Goal: Task Accomplishment & Management: Use online tool/utility

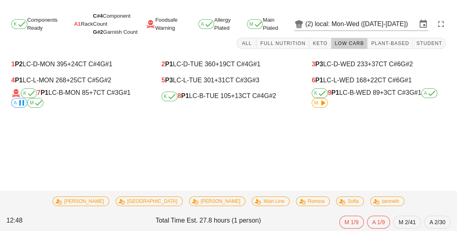
click at [318, 107] on span "M" at bounding box center [320, 103] width 16 height 10
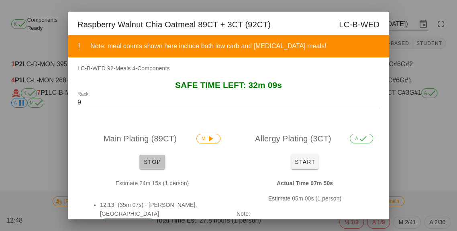
click at [153, 162] on span "Stop" at bounding box center [152, 162] width 19 height 6
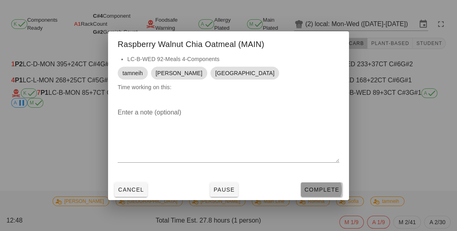
click at [313, 193] on span "Complete" at bounding box center [321, 189] width 35 height 6
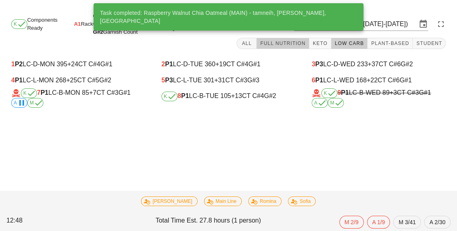
click at [278, 47] on button "Full Nutrition" at bounding box center [283, 43] width 53 height 11
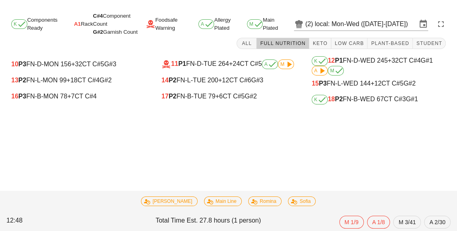
click at [339, 95] on div "K 18 P2 FN-B-WED 67 CT C#3 G#1" at bounding box center [379, 100] width 134 height 10
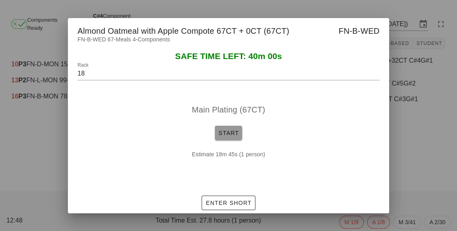
click at [232, 136] on span "Start" at bounding box center [228, 133] width 21 height 6
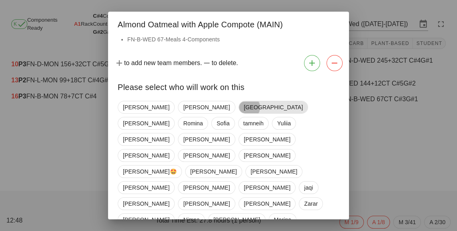
click at [239, 108] on span "[GEOGRAPHIC_DATA]" at bounding box center [273, 107] width 69 height 13
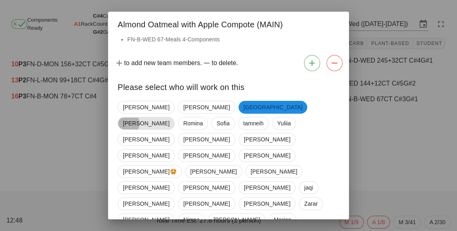
click at [169, 117] on span "[PERSON_NAME]" at bounding box center [146, 123] width 47 height 12
click at [263, 117] on span "tamneih" at bounding box center [253, 123] width 20 height 12
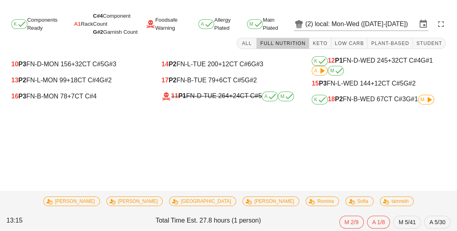
click at [432, 104] on div "K 18 P2 FN-B-WED 67 CT C#3 G#1 M" at bounding box center [379, 100] width 134 height 10
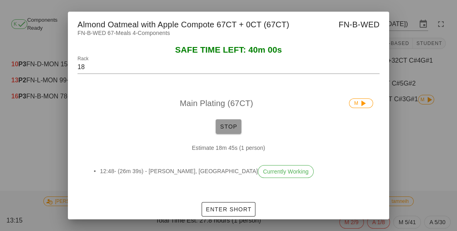
click at [226, 130] on span "Stop" at bounding box center [228, 126] width 19 height 6
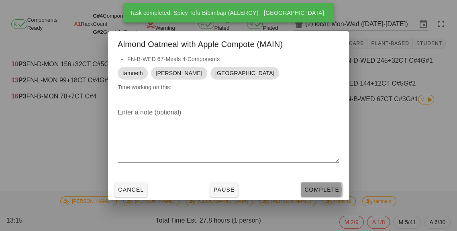
click at [309, 197] on button "Complete" at bounding box center [322, 189] width 42 height 14
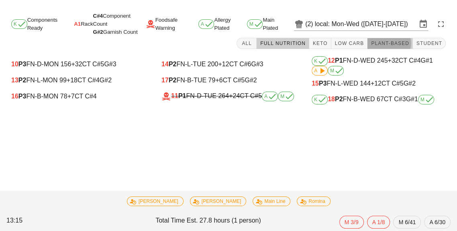
click at [379, 41] on span "Plant-Based" at bounding box center [390, 44] width 39 height 6
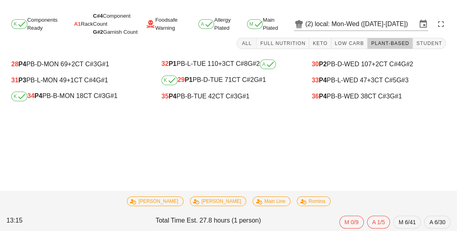
click at [83, 96] on div "K 34 P4 PB-B-MON 18 CT C#3 G#1" at bounding box center [78, 97] width 134 height 10
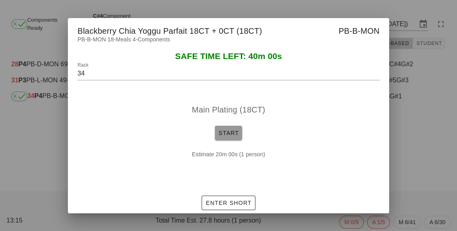
click at [232, 140] on button "Start" at bounding box center [228, 133] width 27 height 14
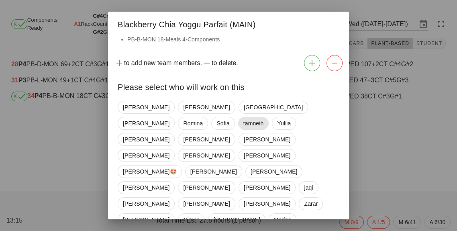
click at [264, 117] on span "tamneih" at bounding box center [253, 123] width 20 height 12
click at [169, 117] on span "[PERSON_NAME]" at bounding box center [146, 123] width 47 height 12
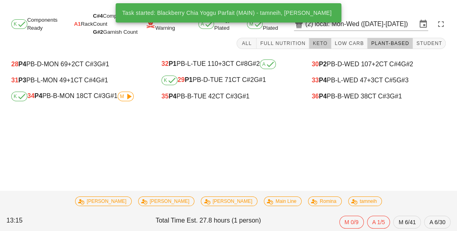
click at [322, 48] on button "Keto" at bounding box center [320, 43] width 22 height 11
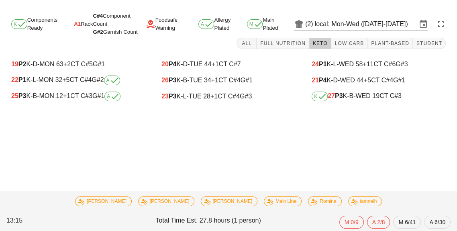
click at [72, 101] on div "25 P3 K-B-MON 12 +1 CT C#3 G#1 A" at bounding box center [78, 97] width 134 height 10
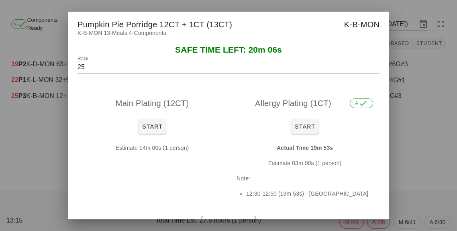
click at [407, 127] on div at bounding box center [228, 115] width 457 height 231
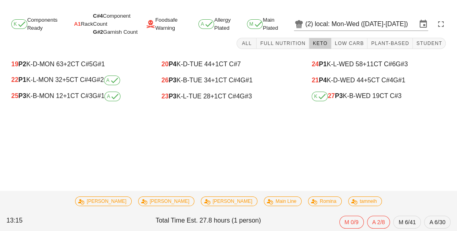
click at [357, 100] on div "K 27 P3 K-B-WED 19 CT C#3" at bounding box center [379, 97] width 134 height 10
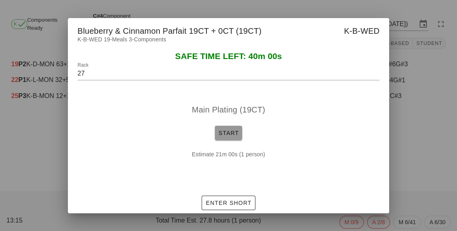
click at [222, 136] on span "Start" at bounding box center [228, 133] width 21 height 6
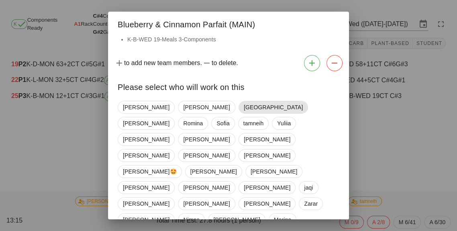
click at [244, 113] on span "[GEOGRAPHIC_DATA]" at bounding box center [273, 107] width 59 height 12
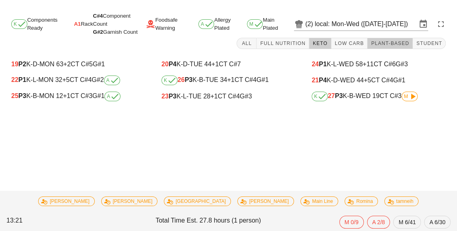
click at [391, 42] on span "Plant-Based" at bounding box center [390, 44] width 39 height 6
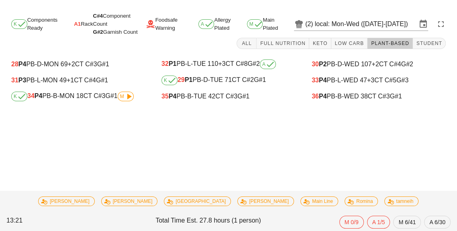
click at [133, 100] on icon at bounding box center [129, 97] width 10 height 10
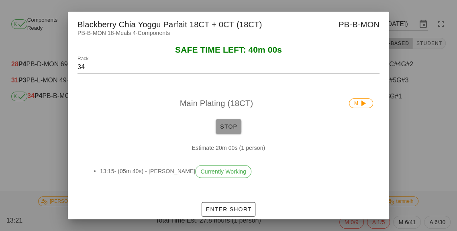
click at [224, 130] on span "Stop" at bounding box center [228, 126] width 19 height 6
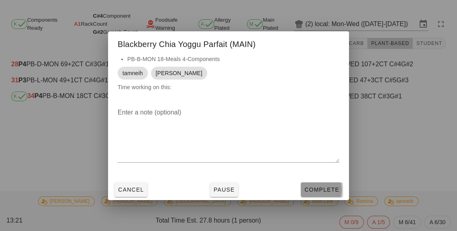
click at [316, 197] on button "Complete" at bounding box center [322, 189] width 42 height 14
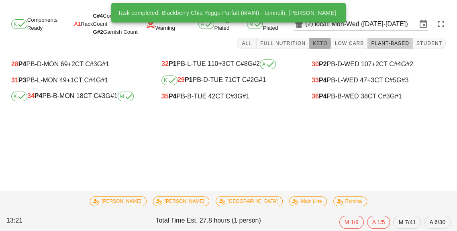
click at [316, 41] on button "Keto" at bounding box center [320, 43] width 22 height 11
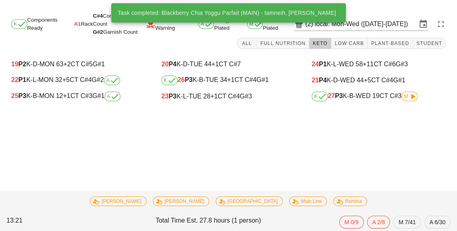
click at [75, 101] on div "25 P3 K-B-MON 12 +1 CT C#3 G#1 A" at bounding box center [78, 97] width 134 height 10
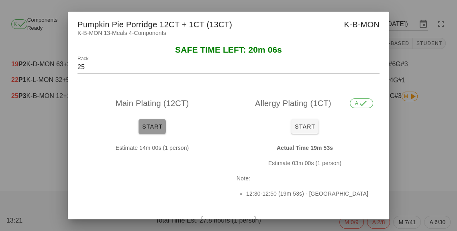
click at [155, 130] on span "Start" at bounding box center [152, 126] width 21 height 6
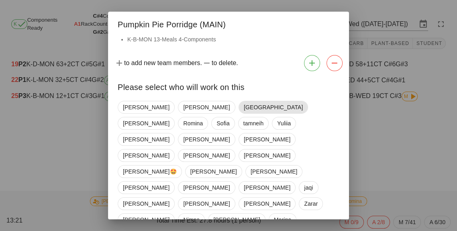
click at [244, 110] on span "[GEOGRAPHIC_DATA]" at bounding box center [273, 107] width 59 height 12
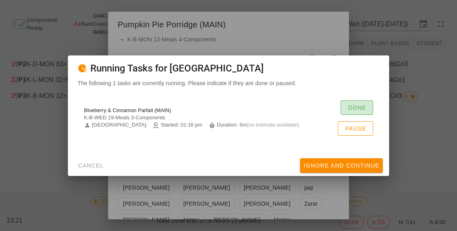
click at [357, 111] on span "Done" at bounding box center [356, 107] width 19 height 6
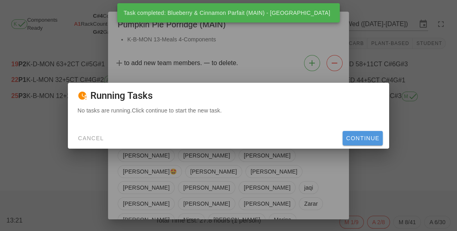
click at [362, 145] on button "Continue" at bounding box center [362, 138] width 40 height 14
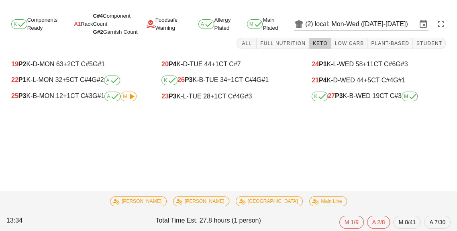
click at [129, 100] on icon at bounding box center [132, 97] width 10 height 10
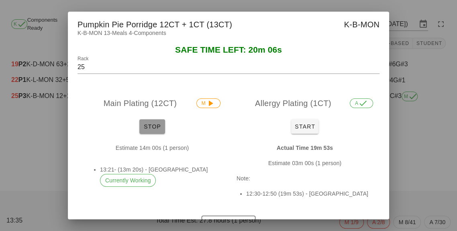
click at [144, 130] on span "Stop" at bounding box center [152, 126] width 19 height 6
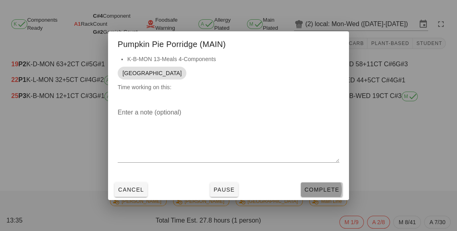
click at [317, 197] on button "Complete" at bounding box center [322, 189] width 42 height 14
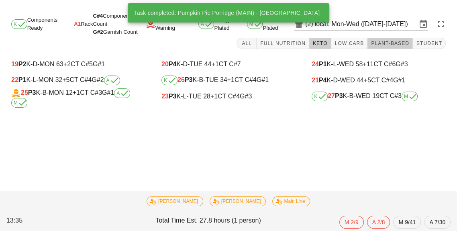
click at [385, 47] on button "Plant-Based" at bounding box center [389, 43] width 45 height 11
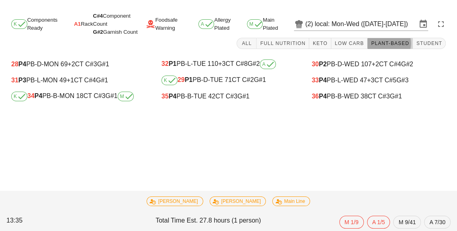
click at [380, 48] on button "Plant-Based" at bounding box center [389, 43] width 45 height 11
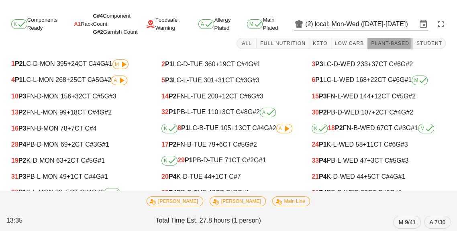
click at [375, 49] on button "Plant-Based" at bounding box center [389, 43] width 45 height 11
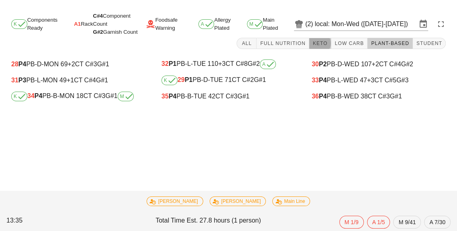
click at [323, 48] on button "Keto" at bounding box center [320, 43] width 22 height 11
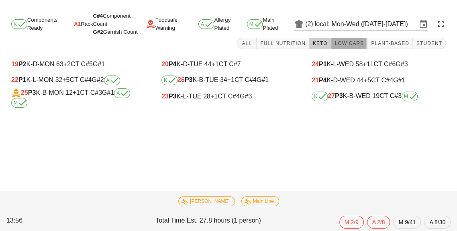
click at [352, 42] on span "Low Carb" at bounding box center [349, 44] width 30 height 6
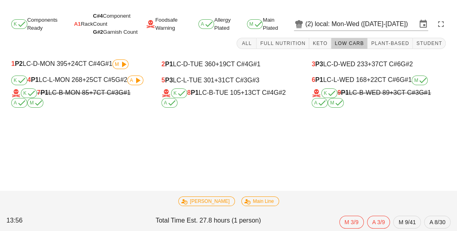
click at [199, 100] on div "K 8 P1 LC-B-TUE 105 +13 CT C#4 G#2 A" at bounding box center [228, 97] width 134 height 19
type input "8"
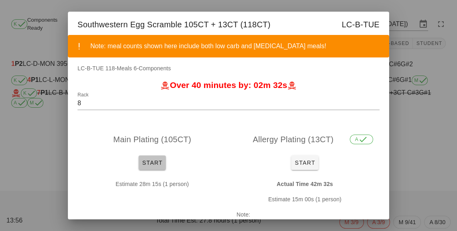
click at [150, 166] on span "Start" at bounding box center [152, 162] width 21 height 6
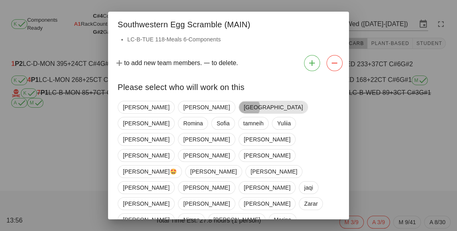
click at [244, 104] on span "[GEOGRAPHIC_DATA]" at bounding box center [273, 107] width 59 height 12
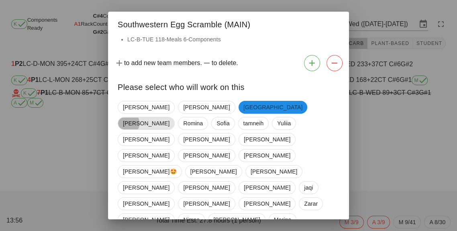
click at [169, 117] on span "[PERSON_NAME]" at bounding box center [146, 123] width 47 height 12
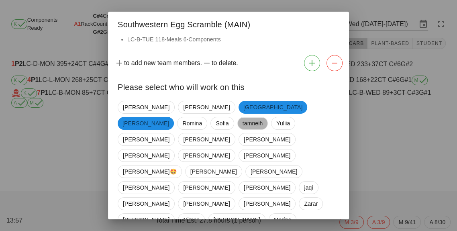
click at [263, 117] on span "tamneih" at bounding box center [253, 123] width 20 height 12
